Goal: Task Accomplishment & Management: Manage account settings

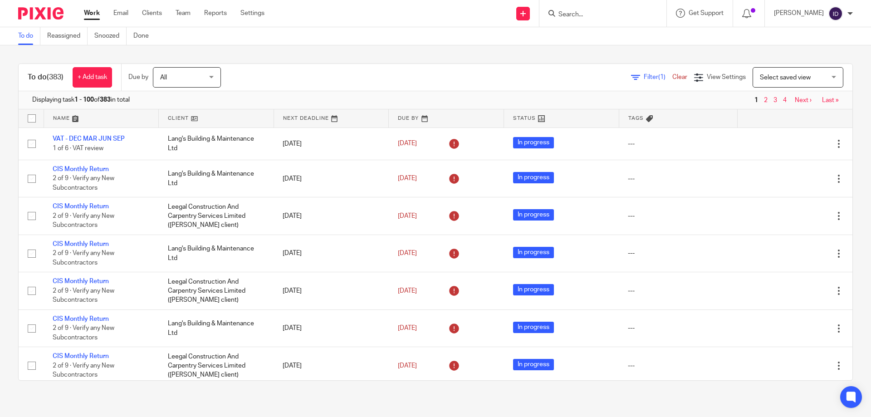
click at [591, 16] on input "Search" at bounding box center [599, 15] width 82 height 8
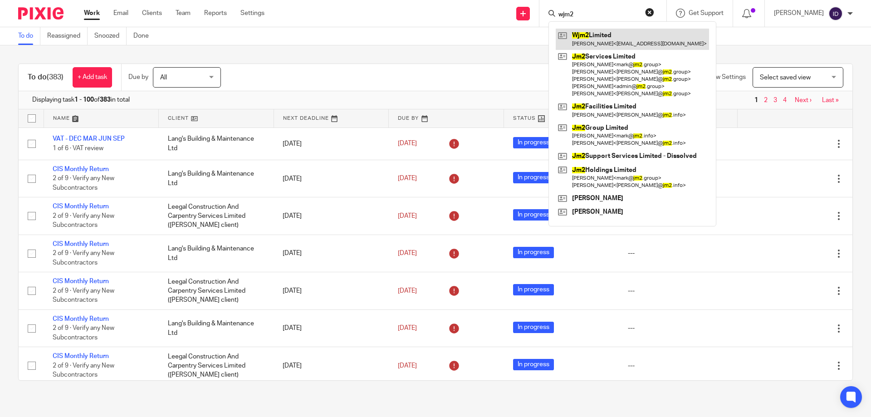
type input "wjm2"
click at [152, 17] on link "Clients" at bounding box center [152, 13] width 20 height 9
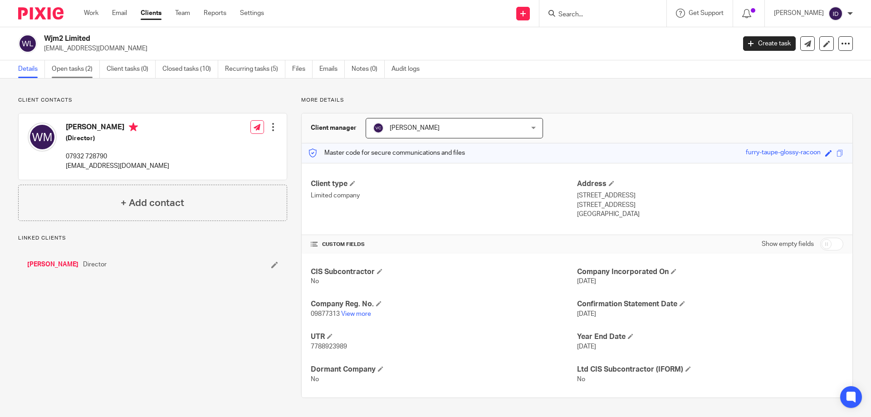
click at [79, 66] on link "Open tasks (2)" at bounding box center [76, 69] width 48 height 18
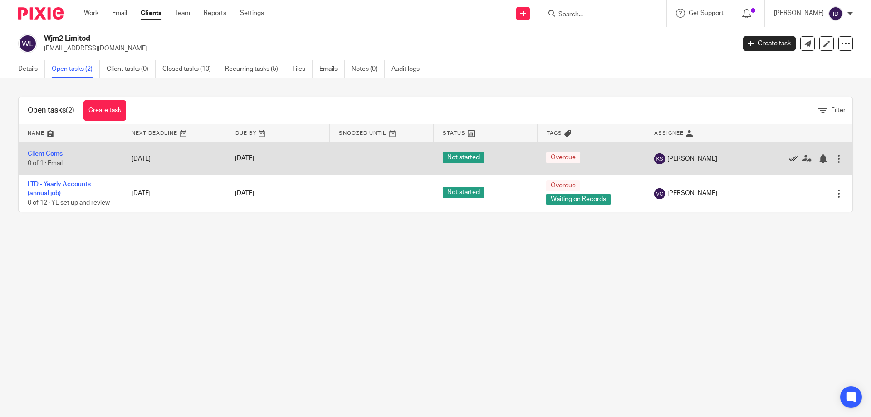
click at [789, 160] on icon at bounding box center [793, 158] width 9 height 9
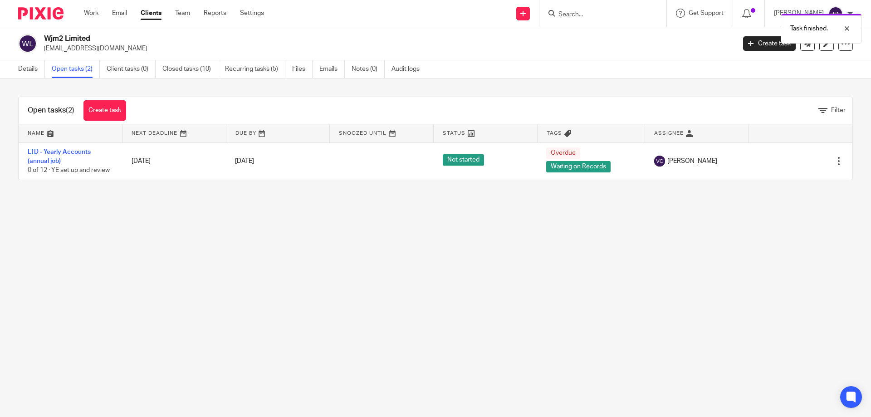
drag, startPoint x: 44, startPoint y: 49, endPoint x: 131, endPoint y: 49, distance: 86.6
click at [131, 49] on p "[EMAIL_ADDRESS][DOMAIN_NAME]" at bounding box center [386, 48] width 685 height 9
copy p "[EMAIL_ADDRESS][DOMAIN_NAME]"
click at [328, 71] on link "Emails" at bounding box center [331, 69] width 25 height 18
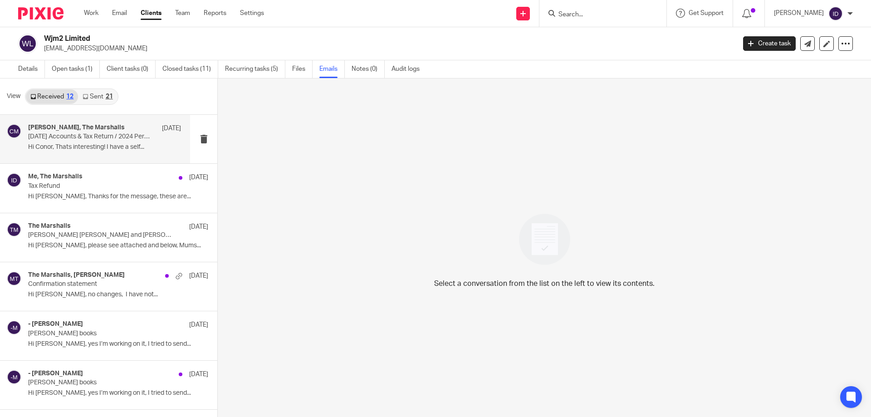
click at [97, 137] on p "November 2023 Accounts & Tax Return / 2024 Personal Tax Return" at bounding box center [89, 137] width 122 height 8
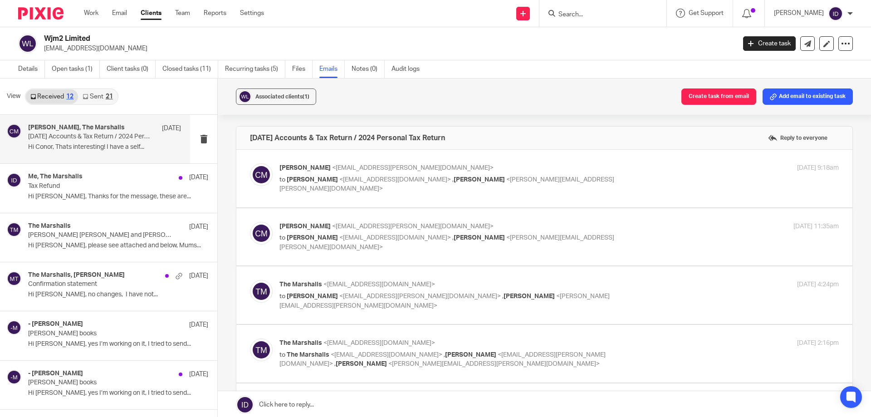
click at [98, 95] on link "Sent 21" at bounding box center [97, 96] width 39 height 15
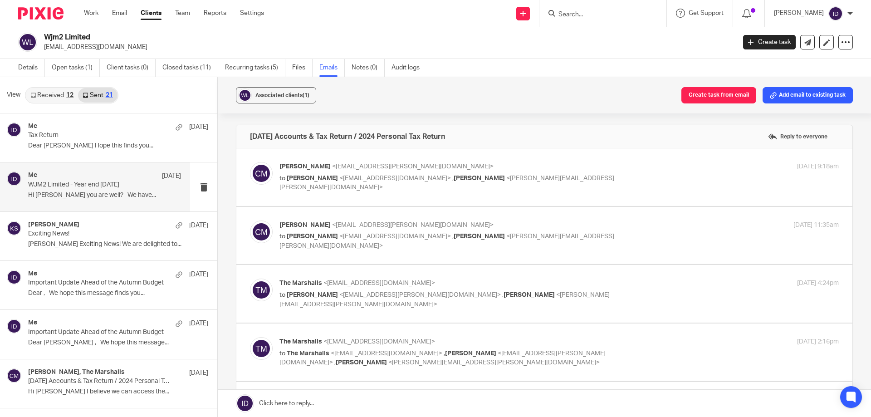
click at [69, 194] on p "Hi Wendy Hope you are well? We have..." at bounding box center [104, 195] width 153 height 8
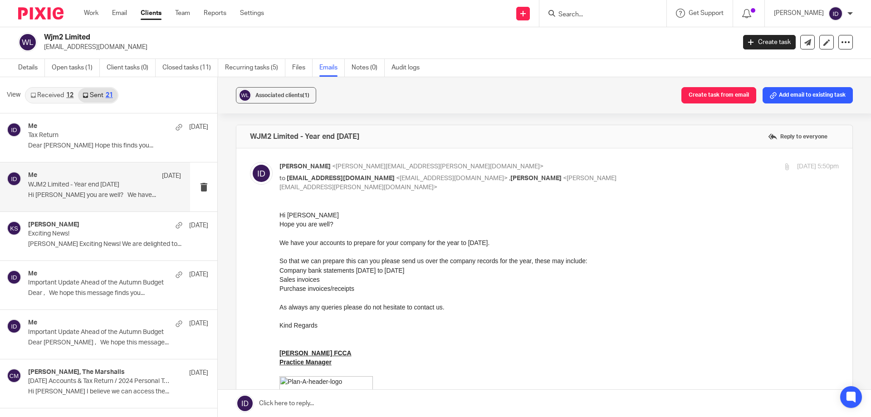
scroll to position [0, 0]
drag, startPoint x: 356, startPoint y: 263, endPoint x: 362, endPoint y: 274, distance: 12.6
click at [362, 274] on div "Hi Wendy Hope you are well? We have your accounts to prepare for your company f…" at bounding box center [558, 368] width 559 height 317
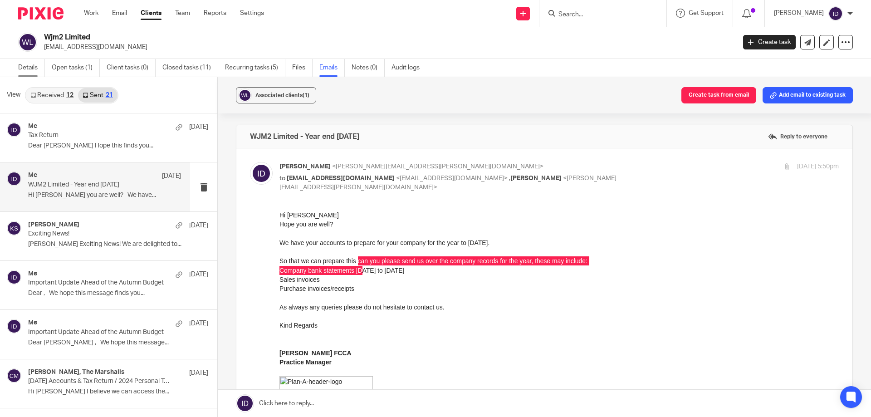
click at [21, 72] on link "Details" at bounding box center [31, 68] width 27 height 18
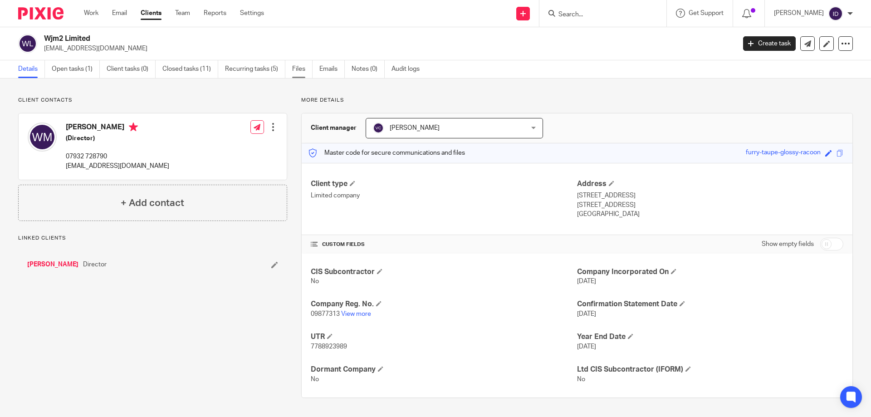
click at [301, 68] on link "Files" at bounding box center [302, 69] width 20 height 18
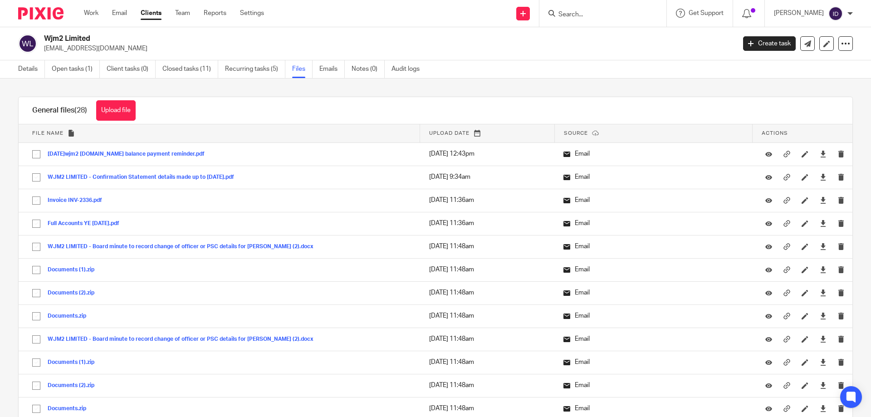
click at [24, 69] on link "Details" at bounding box center [31, 69] width 27 height 18
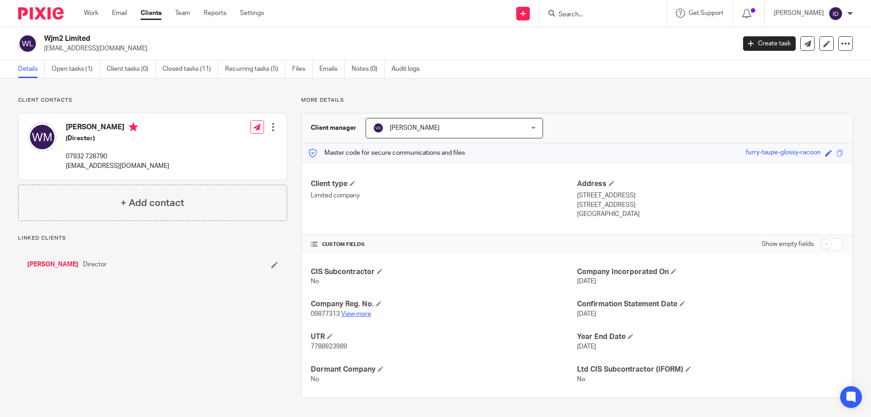
click at [359, 313] on link "View more" at bounding box center [356, 314] width 30 height 6
click at [620, 11] on input "Search" at bounding box center [599, 15] width 82 height 8
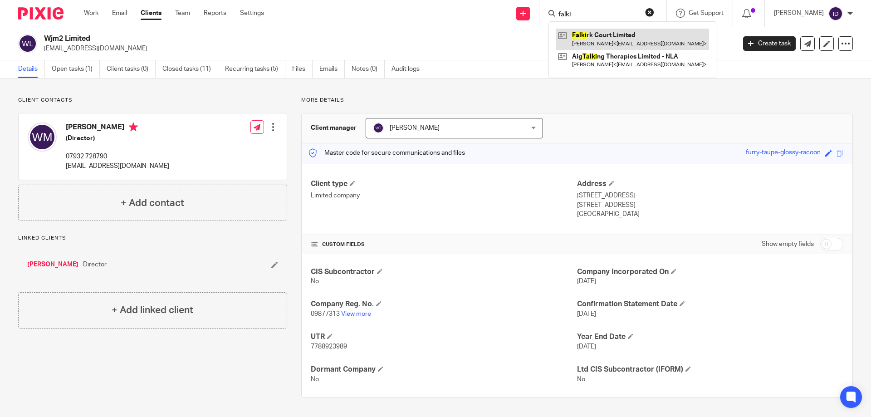
type input "falki"
click at [614, 33] on link at bounding box center [632, 39] width 153 height 21
click at [613, 37] on link at bounding box center [632, 39] width 153 height 21
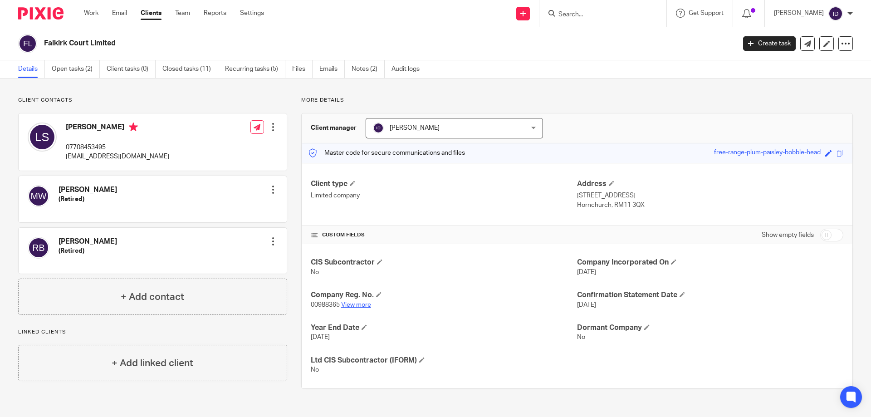
click at [354, 305] on link "View more" at bounding box center [356, 305] width 30 height 6
drag, startPoint x: 303, startPoint y: 102, endPoint x: 339, endPoint y: 98, distance: 36.5
click at [339, 98] on p "More details" at bounding box center [577, 100] width 552 height 7
drag, startPoint x: 346, startPoint y: 98, endPoint x: 287, endPoint y: 98, distance: 58.5
click at [287, 98] on div "More details Client manager [PERSON_NAME] [PERSON_NAME] [PERSON_NAME] [PERSON_N…" at bounding box center [570, 243] width 566 height 292
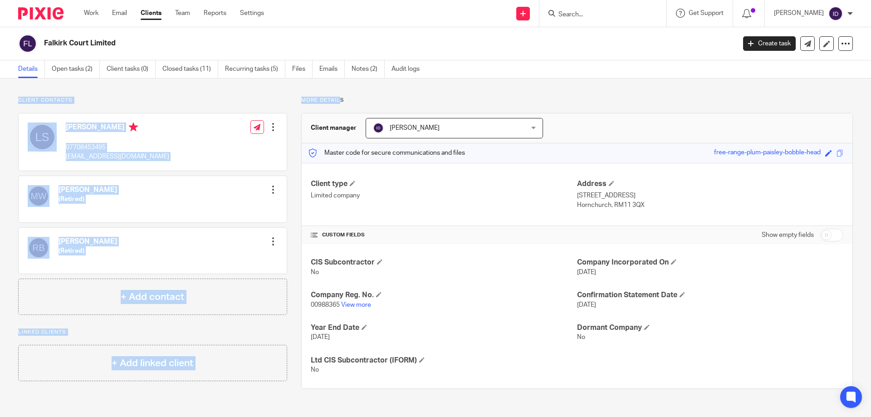
drag, startPoint x: 18, startPoint y: 99, endPoint x: 339, endPoint y: 99, distance: 321.6
click at [339, 99] on div "Client contacts [PERSON_NAME] 07708453495 [EMAIL_ADDRESS][DOMAIN_NAME] Edit con…" at bounding box center [428, 243] width 849 height 292
click at [337, 98] on p "More details" at bounding box center [577, 100] width 552 height 7
drag, startPoint x: 341, startPoint y: 100, endPoint x: 26, endPoint y: 98, distance: 314.4
click at [39, 94] on div "Client contacts Linda Ann Simmons 07708453495 lin.simmons26@btinternet.com Edit…" at bounding box center [435, 242] width 871 height 328
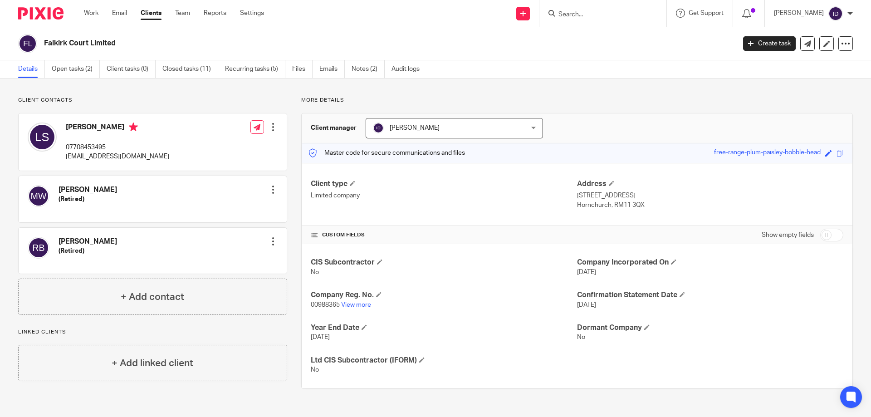
click at [22, 98] on p "Client contacts" at bounding box center [152, 100] width 269 height 7
drag, startPoint x: 16, startPoint y: 99, endPoint x: 130, endPoint y: 97, distance: 113.4
click at [72, 97] on div "Client contacts Linda Ann Simmons 07708453495 lin.simmons26@btinternet.com Edit…" at bounding box center [145, 243] width 283 height 292
drag, startPoint x: 299, startPoint y: 99, endPoint x: 357, endPoint y: 99, distance: 57.2
click at [357, 99] on p "More details" at bounding box center [577, 100] width 552 height 7
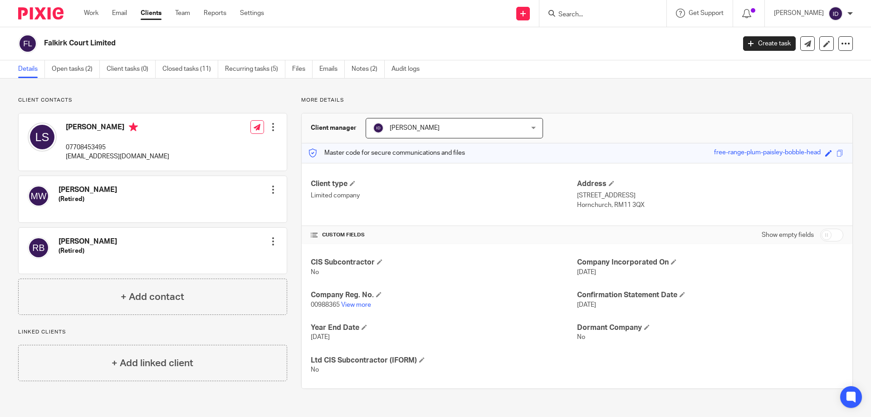
click at [29, 101] on p "Client contacts" at bounding box center [152, 100] width 269 height 7
drag, startPoint x: 59, startPoint y: 97, endPoint x: 68, endPoint y: 98, distance: 9.1
click at [68, 98] on p "Client contacts" at bounding box center [152, 100] width 269 height 7
drag, startPoint x: 331, startPoint y: 98, endPoint x: 289, endPoint y: 98, distance: 41.3
click at [290, 98] on div "More details Client manager Ian Douglas Ian Douglas Aimee Coveney Alison Whelan…" at bounding box center [570, 243] width 566 height 292
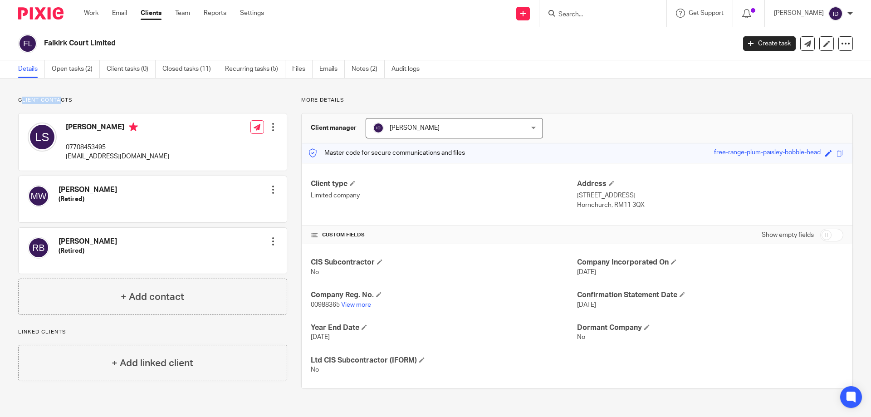
drag, startPoint x: 23, startPoint y: 99, endPoint x: 81, endPoint y: 100, distance: 57.6
click at [63, 100] on p "Client contacts" at bounding box center [152, 100] width 269 height 7
drag, startPoint x: 309, startPoint y: 100, endPoint x: 326, endPoint y: 100, distance: 16.8
click at [326, 100] on p "More details" at bounding box center [577, 100] width 552 height 7
drag, startPoint x: 335, startPoint y: 103, endPoint x: 313, endPoint y: 103, distance: 21.8
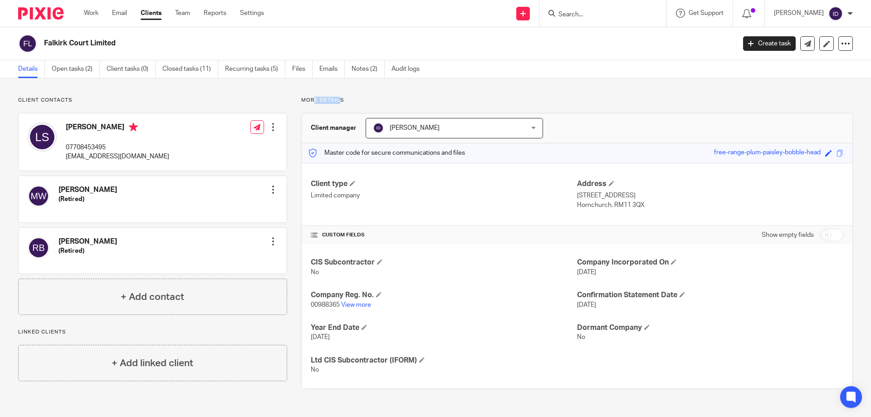
click at [313, 103] on p "More details" at bounding box center [577, 100] width 552 height 7
drag, startPoint x: 26, startPoint y: 100, endPoint x: 65, endPoint y: 100, distance: 39.0
click at [65, 100] on p "Client contacts" at bounding box center [152, 100] width 269 height 7
click at [58, 68] on link "Open tasks (2)" at bounding box center [76, 69] width 48 height 18
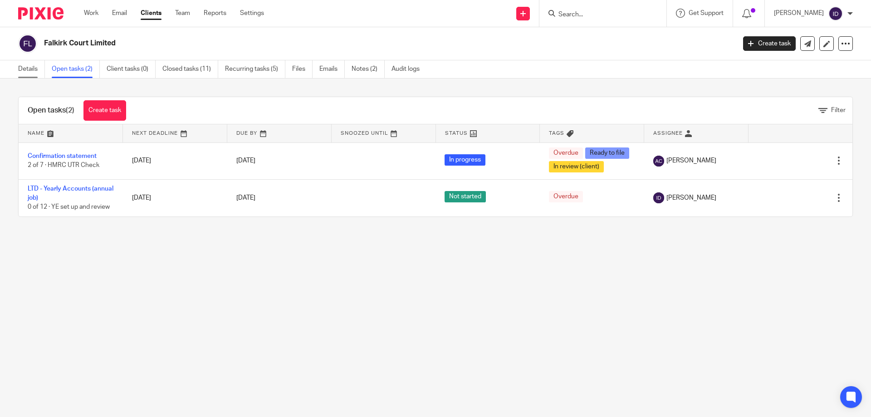
click at [21, 69] on link "Details" at bounding box center [31, 69] width 27 height 18
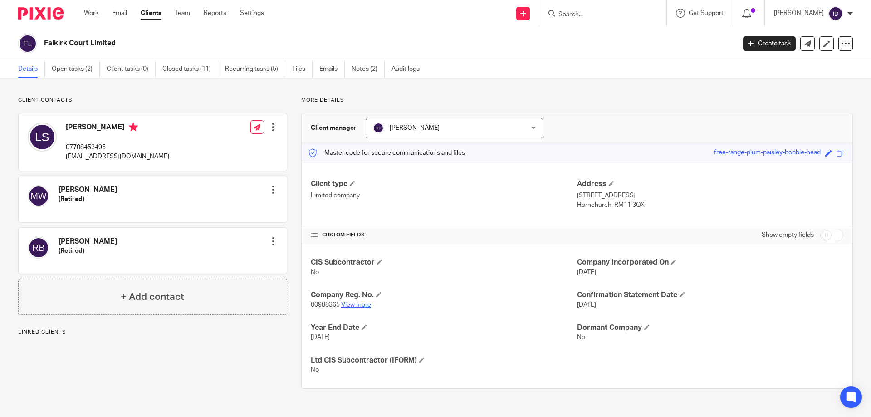
click at [360, 304] on link "View more" at bounding box center [356, 305] width 30 height 6
click at [78, 65] on link "Open tasks (2)" at bounding box center [76, 69] width 48 height 18
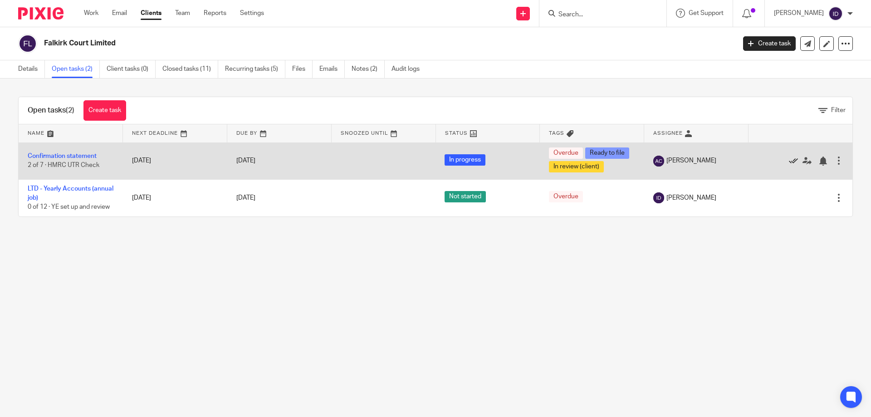
click at [789, 161] on icon at bounding box center [793, 161] width 9 height 9
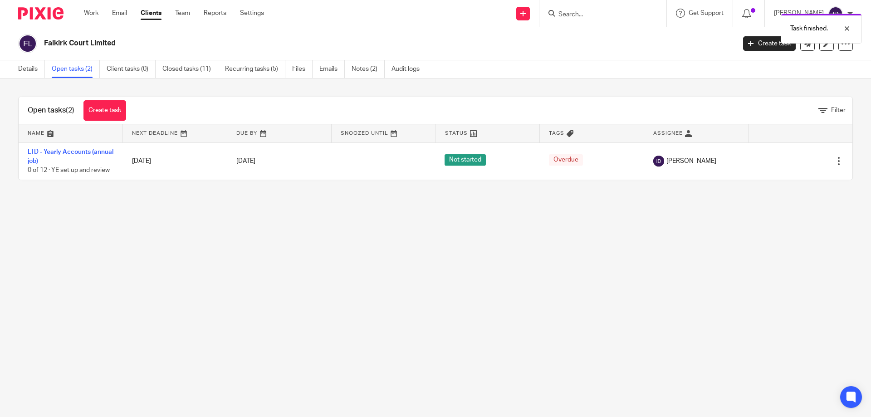
click at [302, 303] on main "Falkirk Court Limited Create task Update from Companies House Export data Merge…" at bounding box center [435, 208] width 871 height 417
click at [68, 71] on link "Open tasks (2)" at bounding box center [76, 69] width 48 height 18
click at [25, 69] on link "Details" at bounding box center [31, 69] width 27 height 18
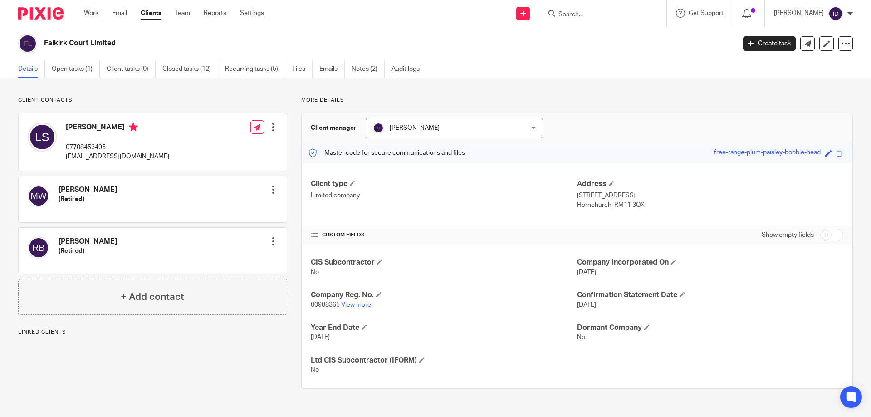
click at [425, 124] on span "[PERSON_NAME]" at bounding box center [441, 127] width 136 height 19
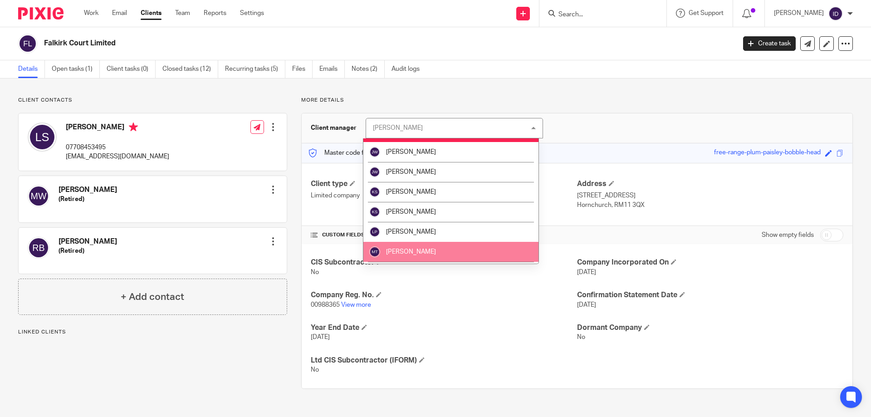
scroll to position [254, 0]
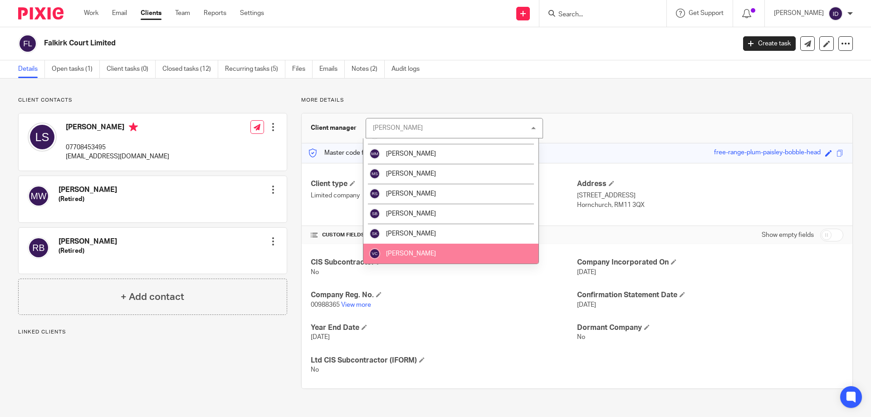
click at [414, 253] on span "[PERSON_NAME]" at bounding box center [411, 253] width 50 height 6
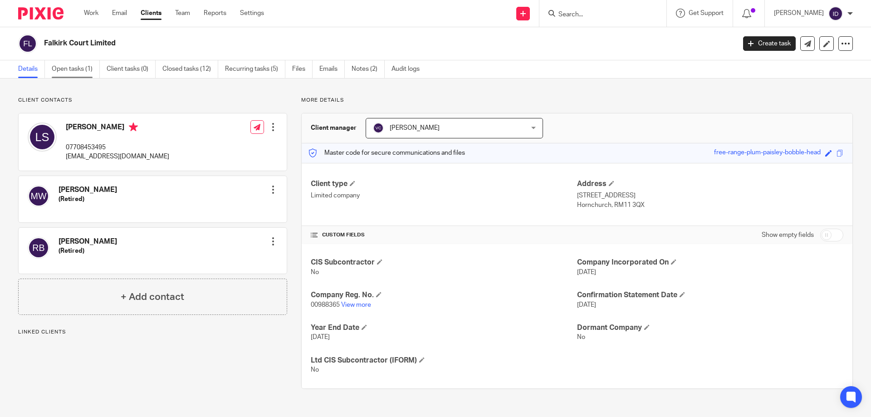
click at [69, 64] on link "Open tasks (1)" at bounding box center [76, 69] width 48 height 18
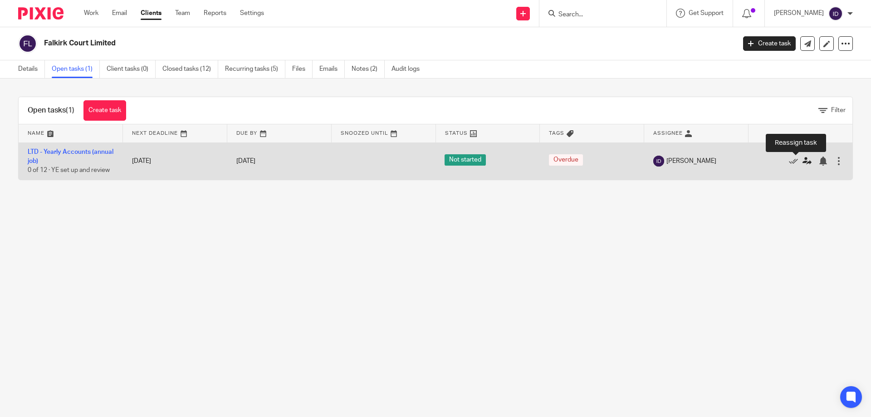
click at [802, 160] on icon at bounding box center [806, 161] width 9 height 9
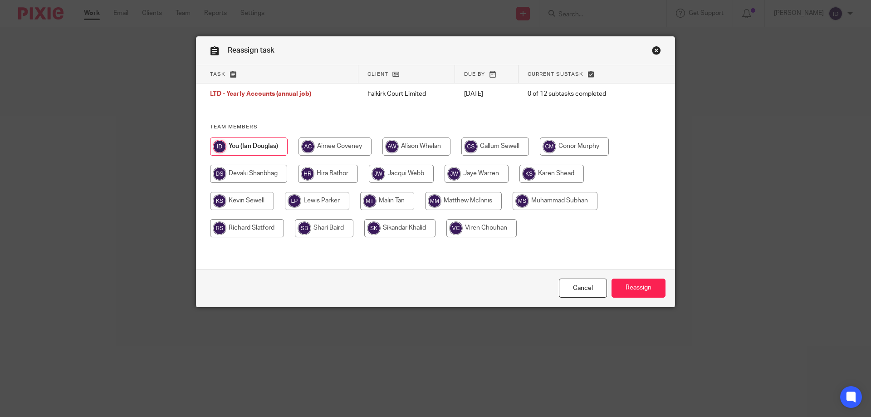
click at [490, 228] on input "radio" at bounding box center [481, 228] width 70 height 18
radio input "true"
click at [647, 289] on input "Reassign" at bounding box center [638, 289] width 54 height 20
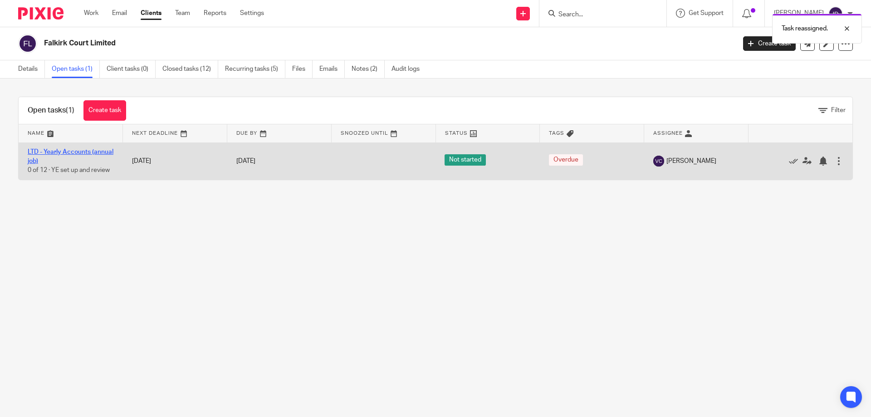
click at [69, 149] on link "LTD - Yearly Accounts (annual job)" at bounding box center [71, 156] width 86 height 15
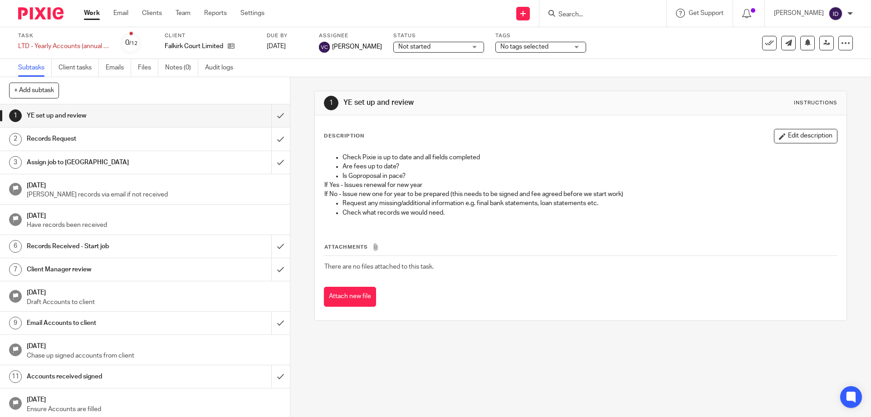
click at [533, 49] on span "No tags selected" at bounding box center [524, 47] width 48 height 6
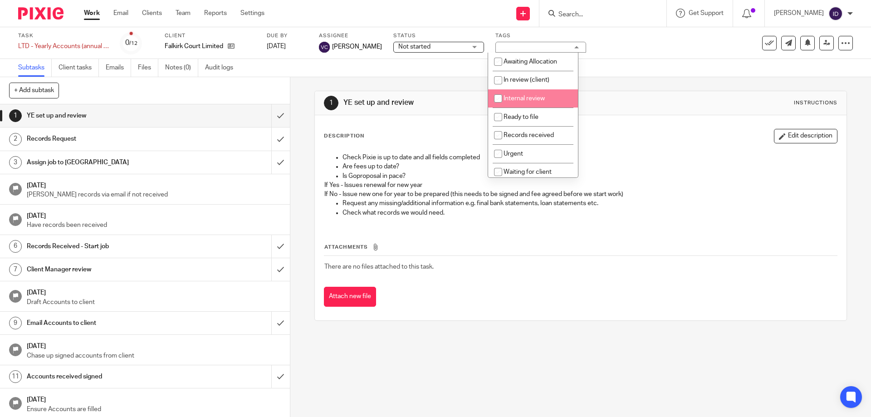
scroll to position [253, 0]
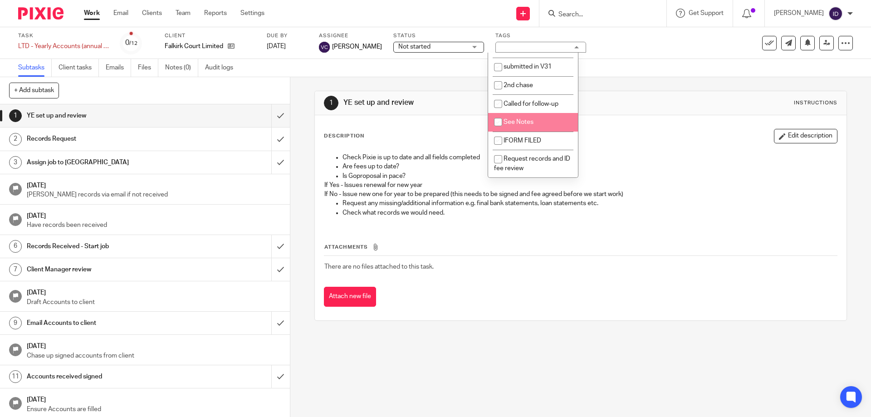
click at [496, 120] on input "checkbox" at bounding box center [497, 121] width 17 height 17
checkbox input "true"
click at [173, 65] on link "Notes (0)" at bounding box center [181, 68] width 33 height 18
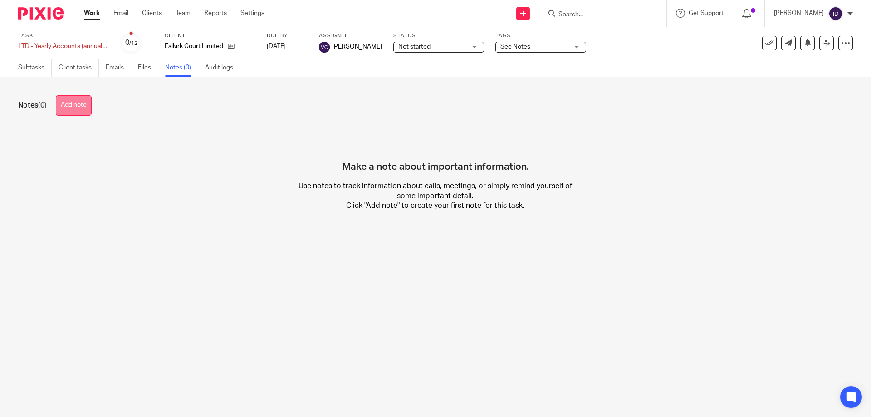
click at [69, 107] on button "Add note" at bounding box center [74, 105] width 36 height 20
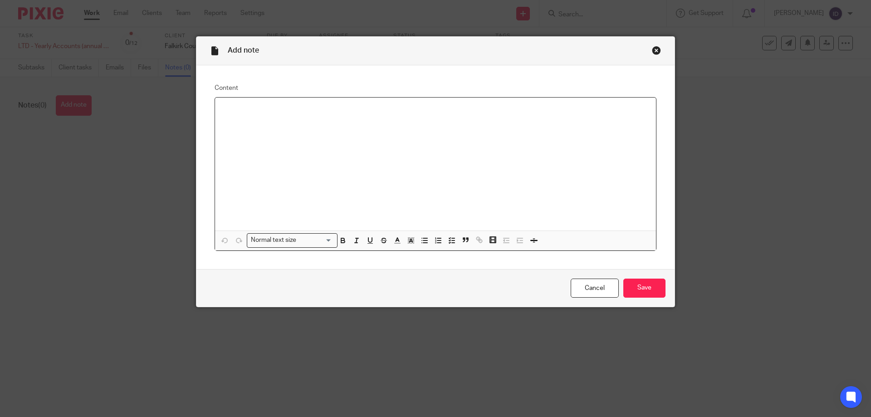
click at [328, 144] on div at bounding box center [435, 164] width 441 height 133
click at [645, 281] on input "Save" at bounding box center [644, 289] width 42 height 20
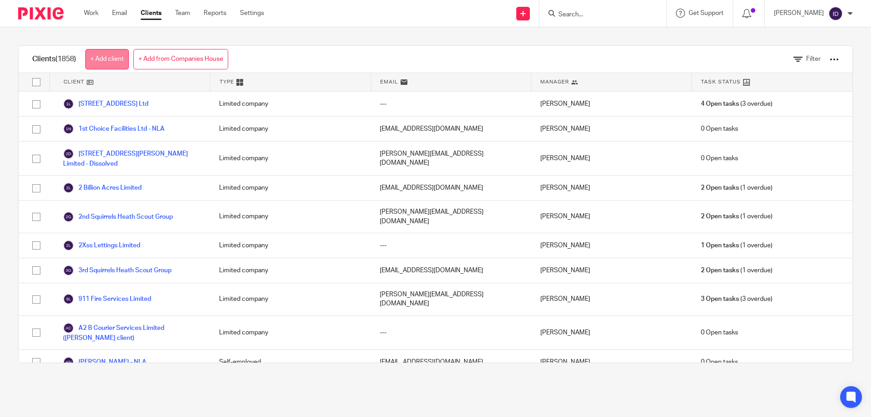
click at [116, 59] on link "+ Add client" at bounding box center [107, 59] width 44 height 20
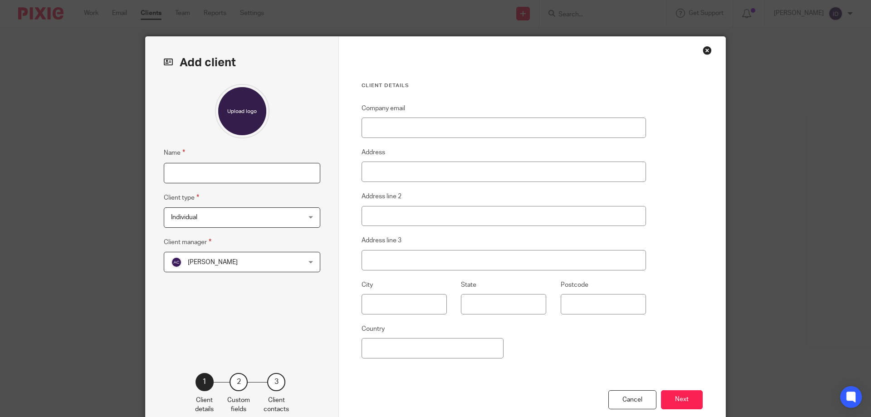
click at [207, 181] on input "Name" at bounding box center [242, 173] width 157 height 20
type input "[PERSON_NAME]"
click at [257, 262] on span "[PERSON_NAME]" at bounding box center [230, 261] width 119 height 19
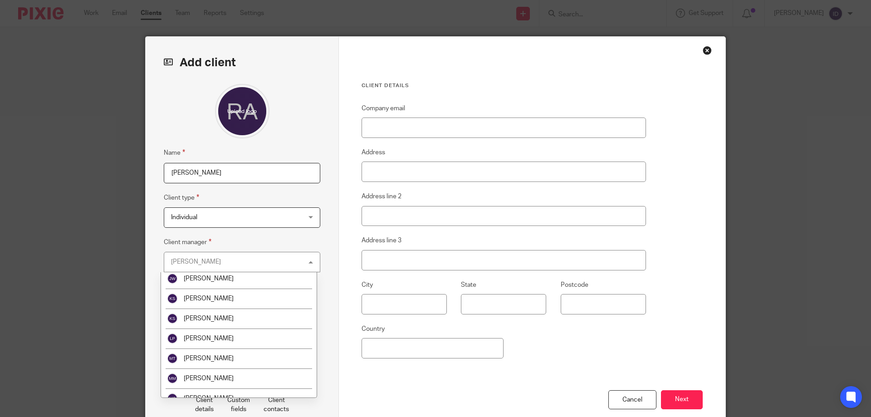
scroll to position [118, 0]
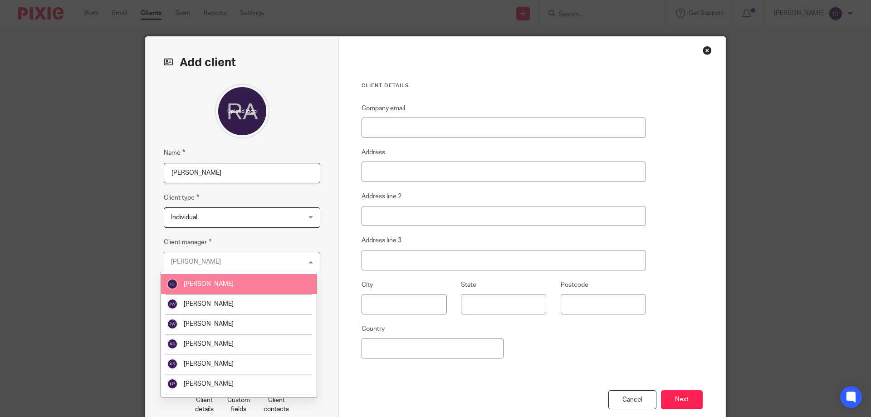
click at [210, 283] on span "[PERSON_NAME]" at bounding box center [209, 284] width 50 height 6
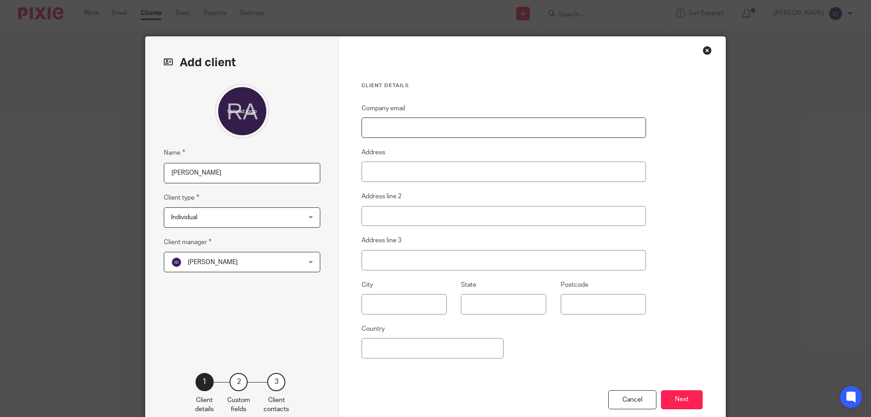
click at [372, 134] on input "Company email" at bounding box center [504, 127] width 284 height 20
click at [639, 395] on div "Cancel" at bounding box center [632, 400] width 48 height 20
click at [625, 400] on div "Cancel" at bounding box center [632, 400] width 48 height 20
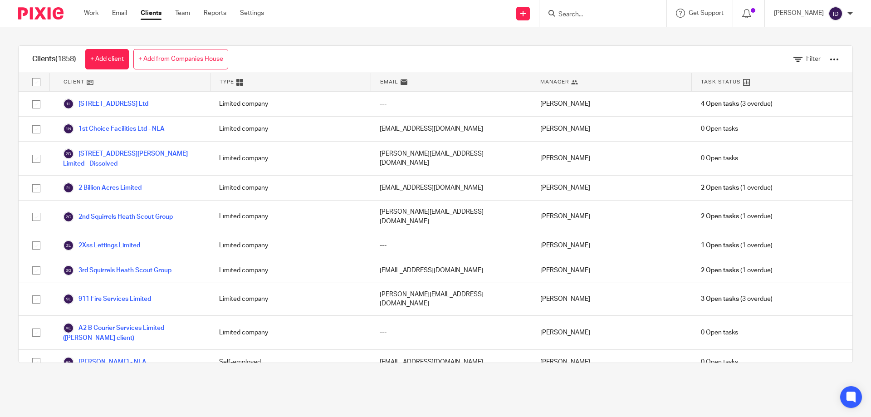
click at [574, 13] on input "Search" at bounding box center [599, 15] width 82 height 8
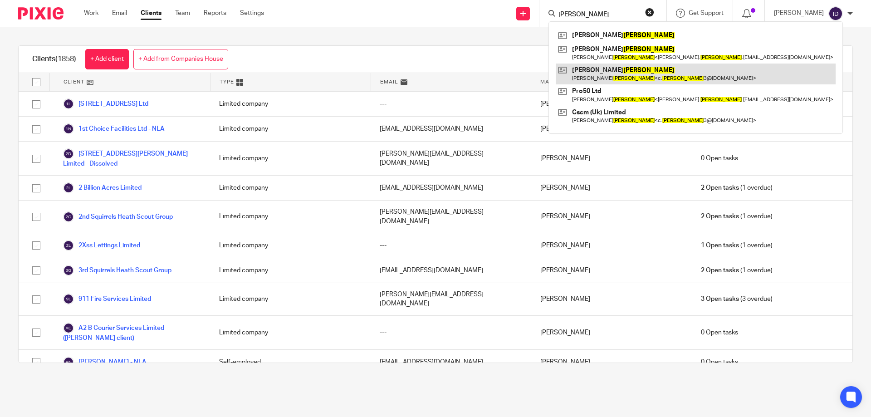
type input "sexton"
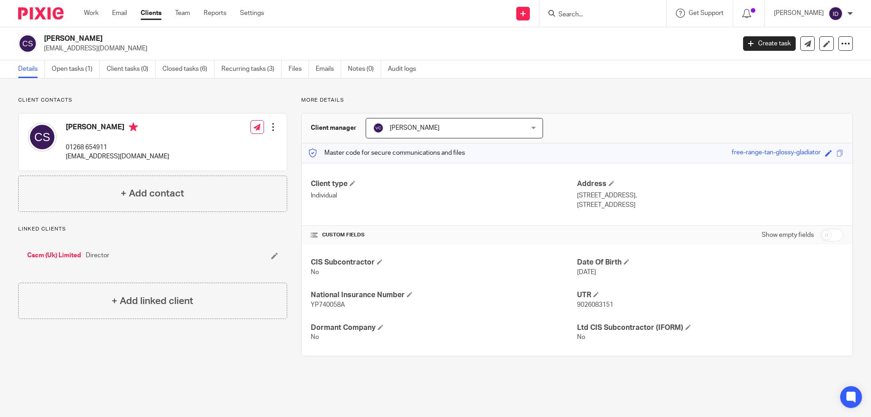
click at [585, 11] on input "Search" at bounding box center [599, 15] width 82 height 8
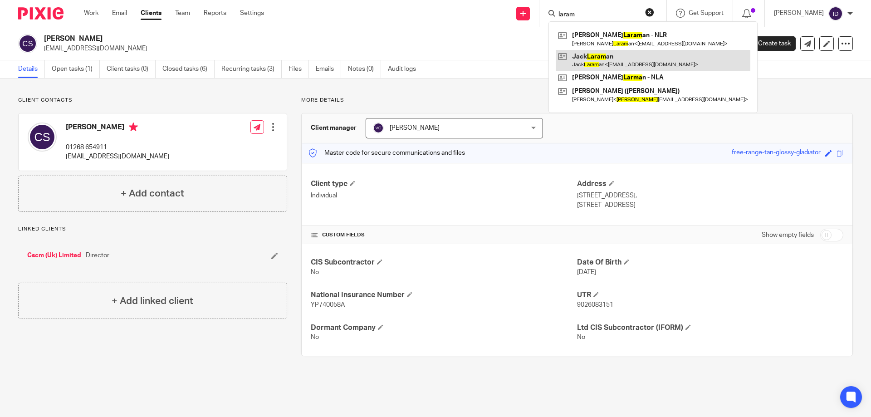
type input "laram"
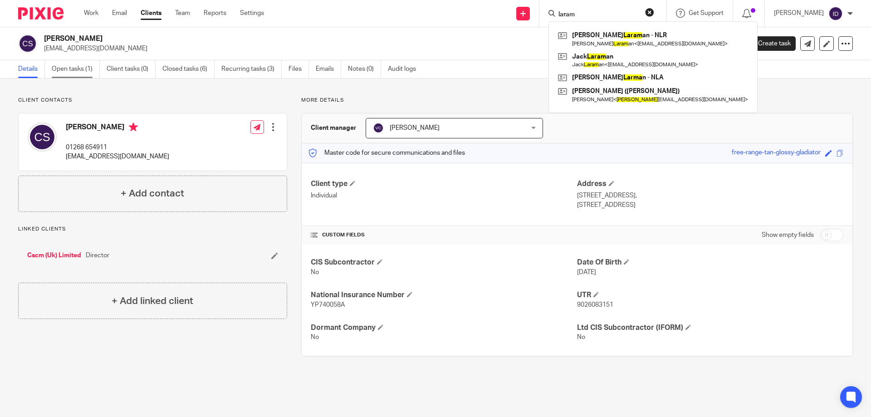
click at [60, 72] on link "Open tasks (1)" at bounding box center [76, 69] width 48 height 18
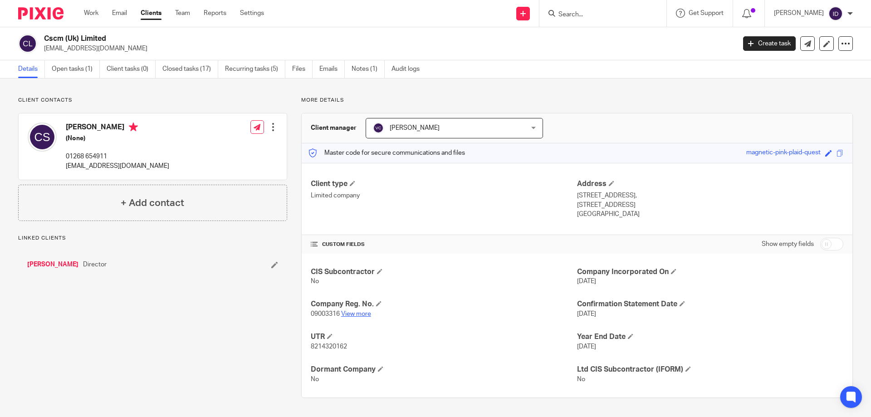
click at [353, 315] on link "View more" at bounding box center [356, 314] width 30 height 6
click at [356, 314] on link "View more" at bounding box center [356, 314] width 30 height 6
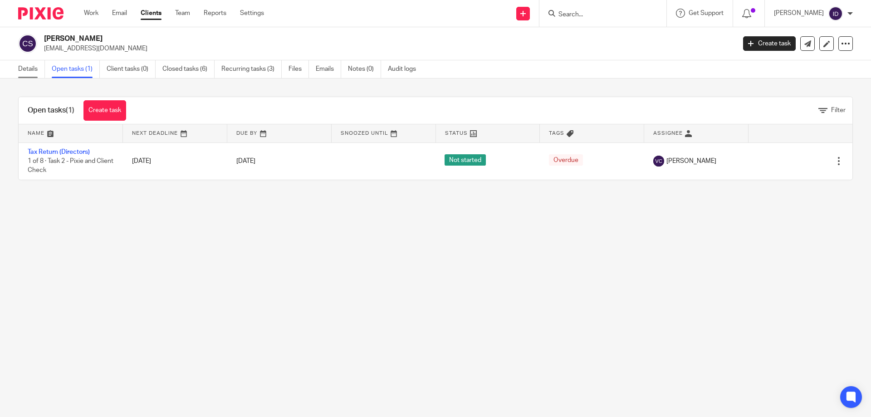
click at [31, 68] on link "Details" at bounding box center [31, 69] width 27 height 18
